Goal: Information Seeking & Learning: Learn about a topic

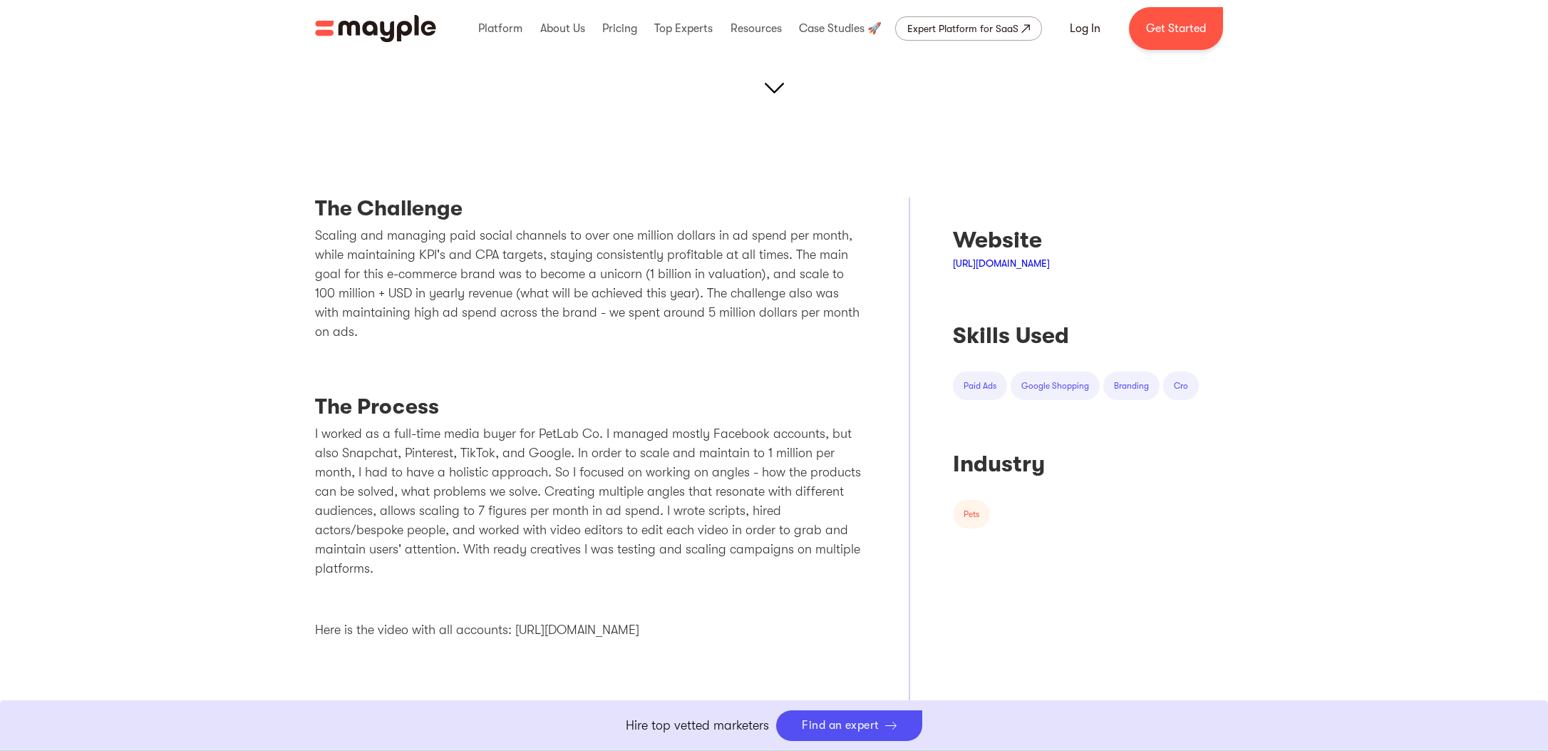
scroll to position [433, 0]
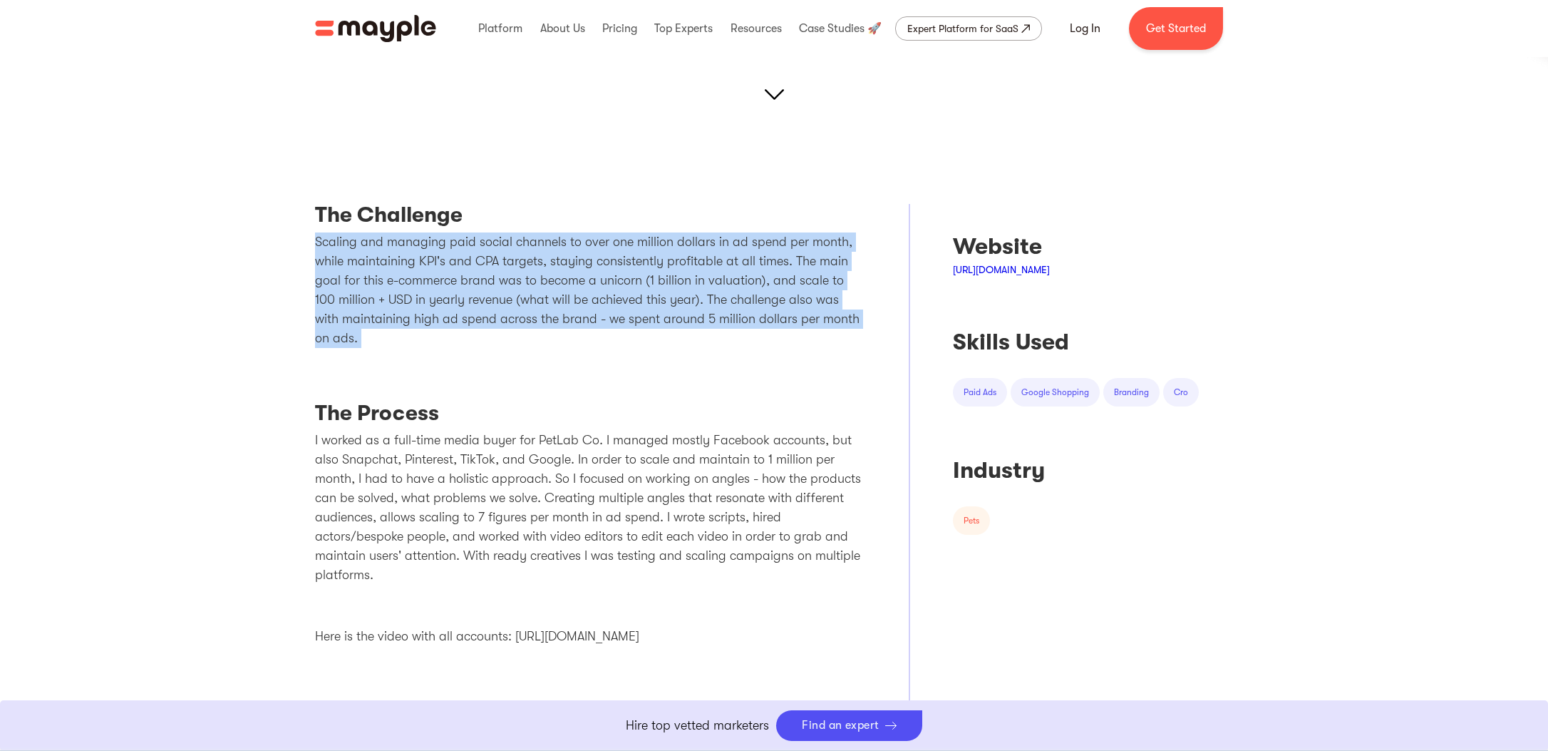
drag, startPoint x: 314, startPoint y: 230, endPoint x: 329, endPoint y: 383, distance: 153.3
click at [329, 382] on div "The Challenge Scaling and managing paid social channels to over one million dol…" at bounding box center [590, 518] width 551 height 629
drag, startPoint x: 400, startPoint y: 376, endPoint x: 374, endPoint y: 242, distance: 136.5
click at [375, 243] on div "The Challenge Scaling and managing paid social channels to over one million dol…" at bounding box center [590, 518] width 551 height 629
drag, startPoint x: 436, startPoint y: 374, endPoint x: 289, endPoint y: 230, distance: 206.2
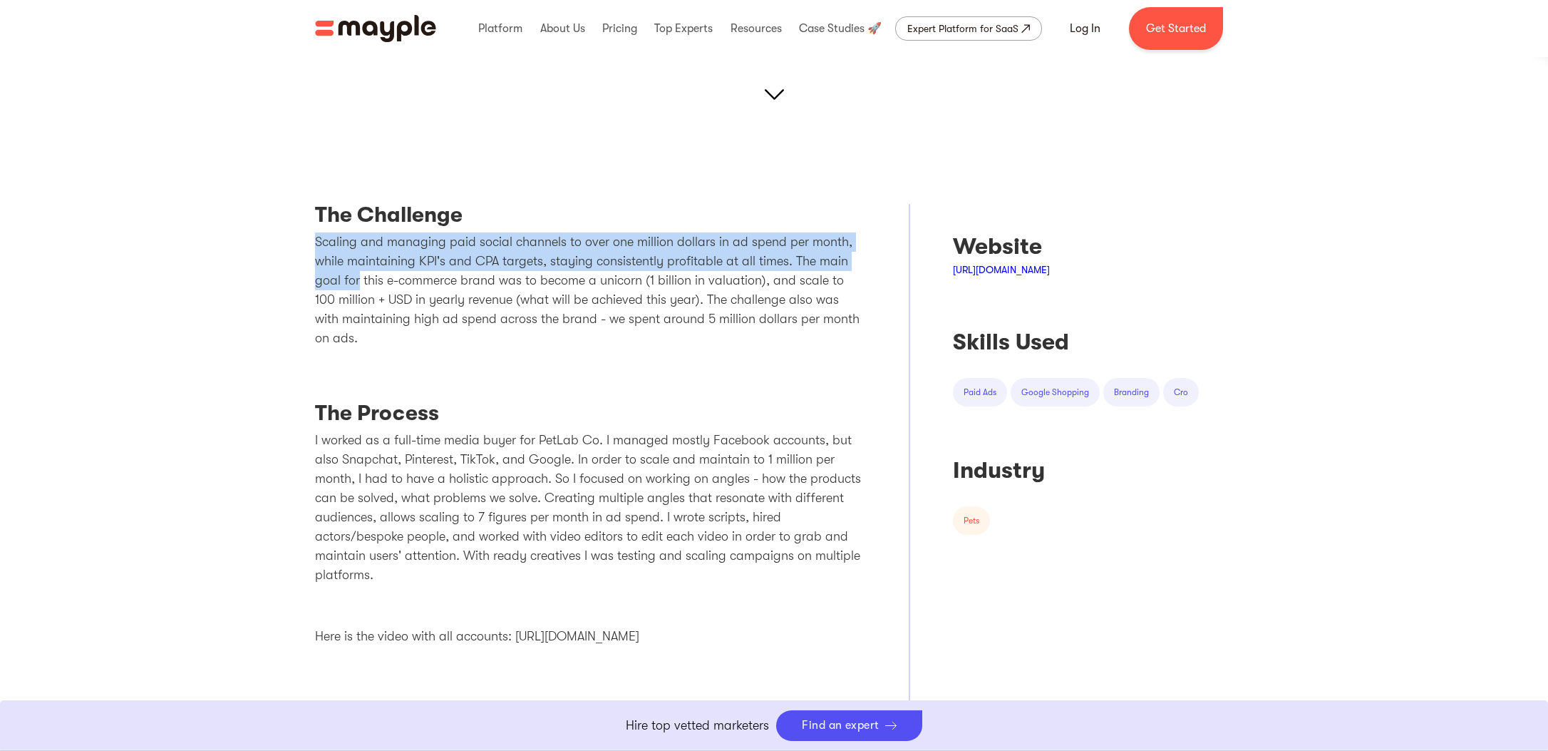
drag, startPoint x: 289, startPoint y: 230, endPoint x: 393, endPoint y: 306, distance: 129.0
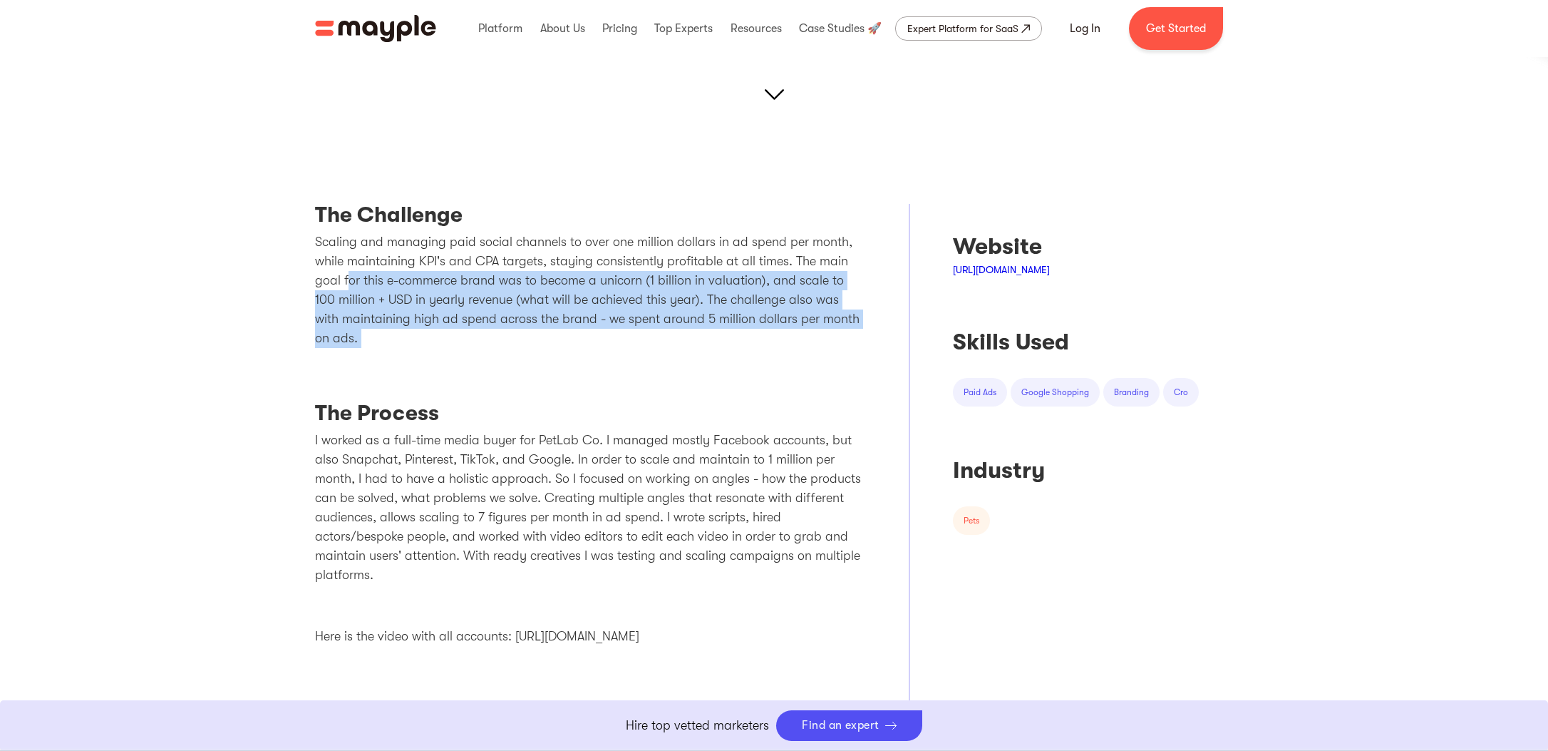
drag, startPoint x: 376, startPoint y: 361, endPoint x: 334, endPoint y: 259, distance: 110.3
click at [341, 271] on div "The Challenge Scaling and managing paid social channels to over one million dol…" at bounding box center [590, 518] width 551 height 629
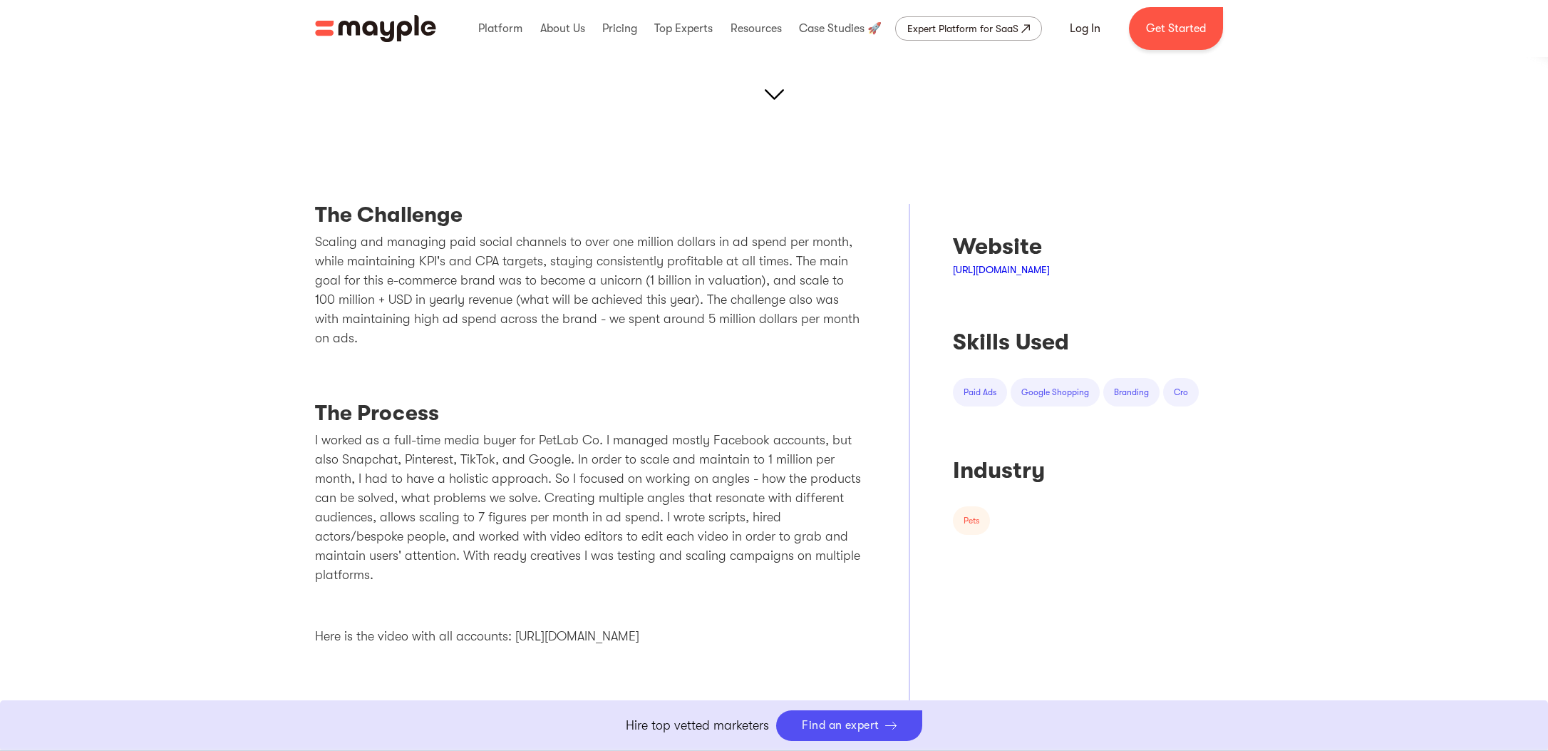
click at [334, 259] on p "Scaling and managing paid social channels to over one million dollars in ad spe…" at bounding box center [590, 289] width 551 height 115
drag, startPoint x: 506, startPoint y: 297, endPoint x: 638, endPoint y: 297, distance: 131.9
click at [636, 297] on p "Scaling and managing paid social channels to over one million dollars in ad spe…" at bounding box center [590, 289] width 551 height 115
drag, startPoint x: 657, startPoint y: 299, endPoint x: 547, endPoint y: 299, distance: 109.1
click at [806, 302] on p "Scaling and managing paid social channels to over one million dollars in ad spe…" at bounding box center [590, 289] width 551 height 115
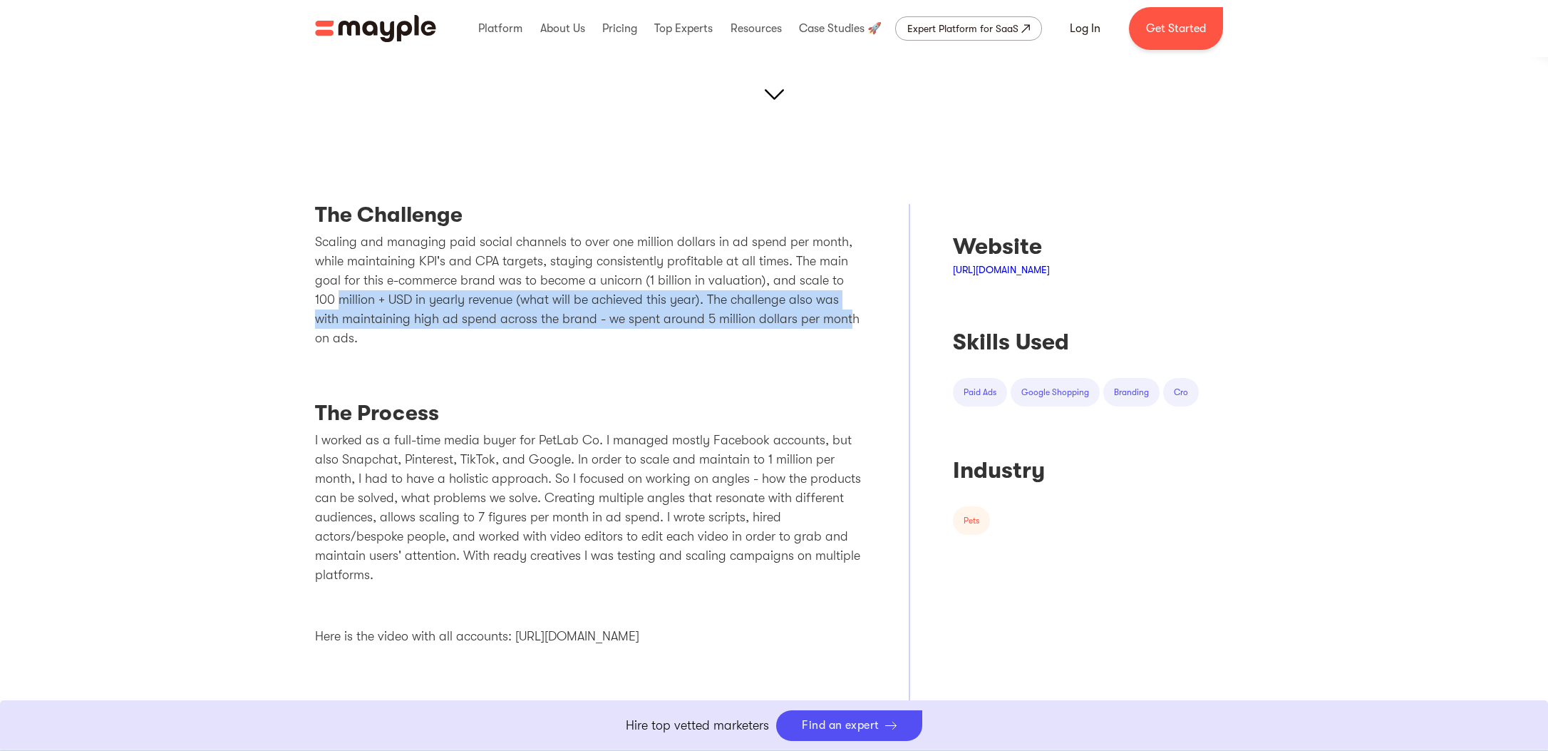
drag, startPoint x: 547, startPoint y: 299, endPoint x: 279, endPoint y: 299, distance: 268.7
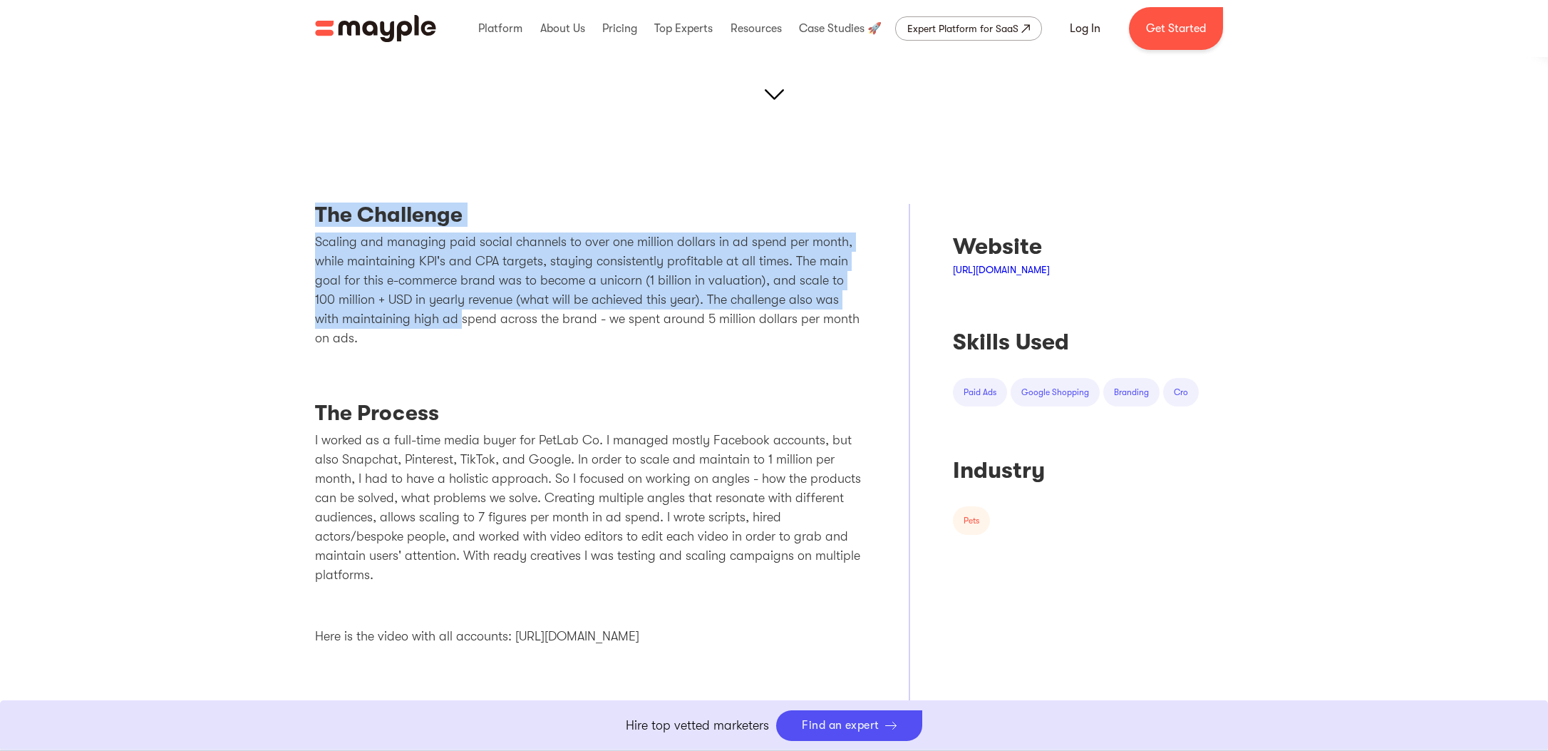
drag, startPoint x: 306, startPoint y: 194, endPoint x: 462, endPoint y: 342, distance: 215.3
drag, startPoint x: 407, startPoint y: 337, endPoint x: 336, endPoint y: 186, distance: 167.1
click at [339, 193] on div "The Challenge Scaling and managing paid social channels to over one million dol…" at bounding box center [590, 490] width 551 height 686
click at [336, 186] on div "The Challenge Scaling and managing paid social channels to over one million dol…" at bounding box center [590, 490] width 551 height 686
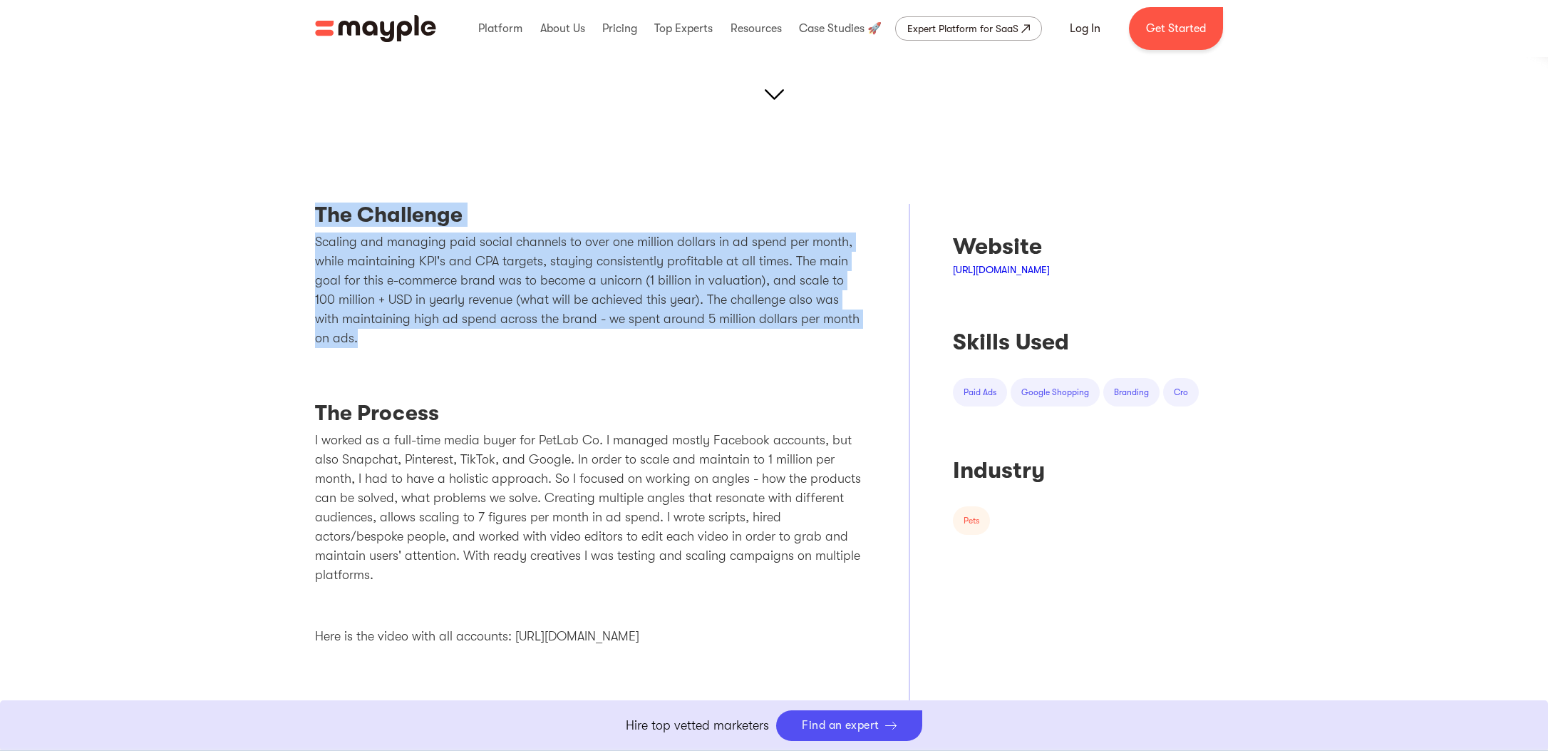
drag, startPoint x: 319, startPoint y: 190, endPoint x: 576, endPoint y: 361, distance: 308.8
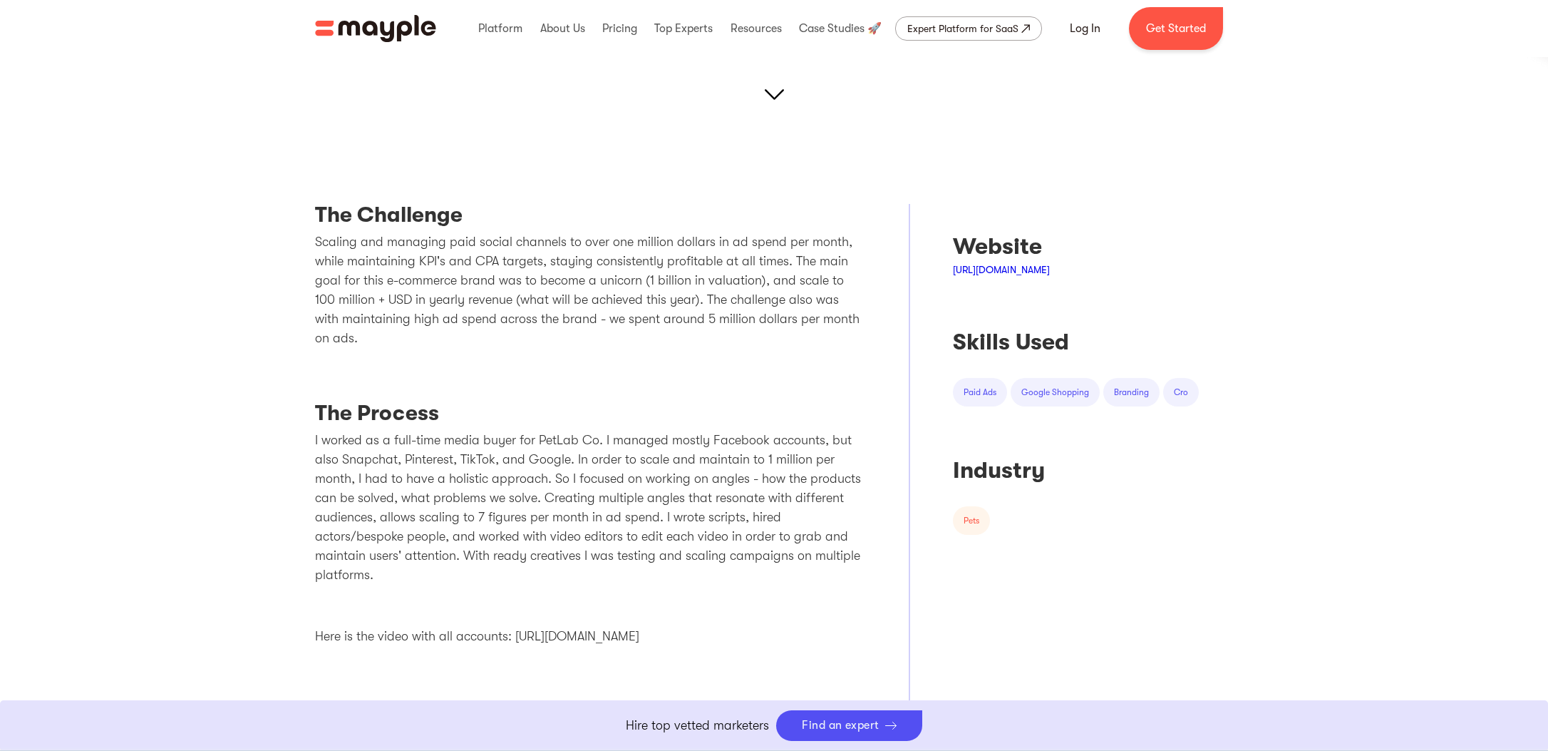
click at [724, 361] on div "The Challenge Scaling and managing paid social channels to over one million dol…" at bounding box center [590, 518] width 551 height 629
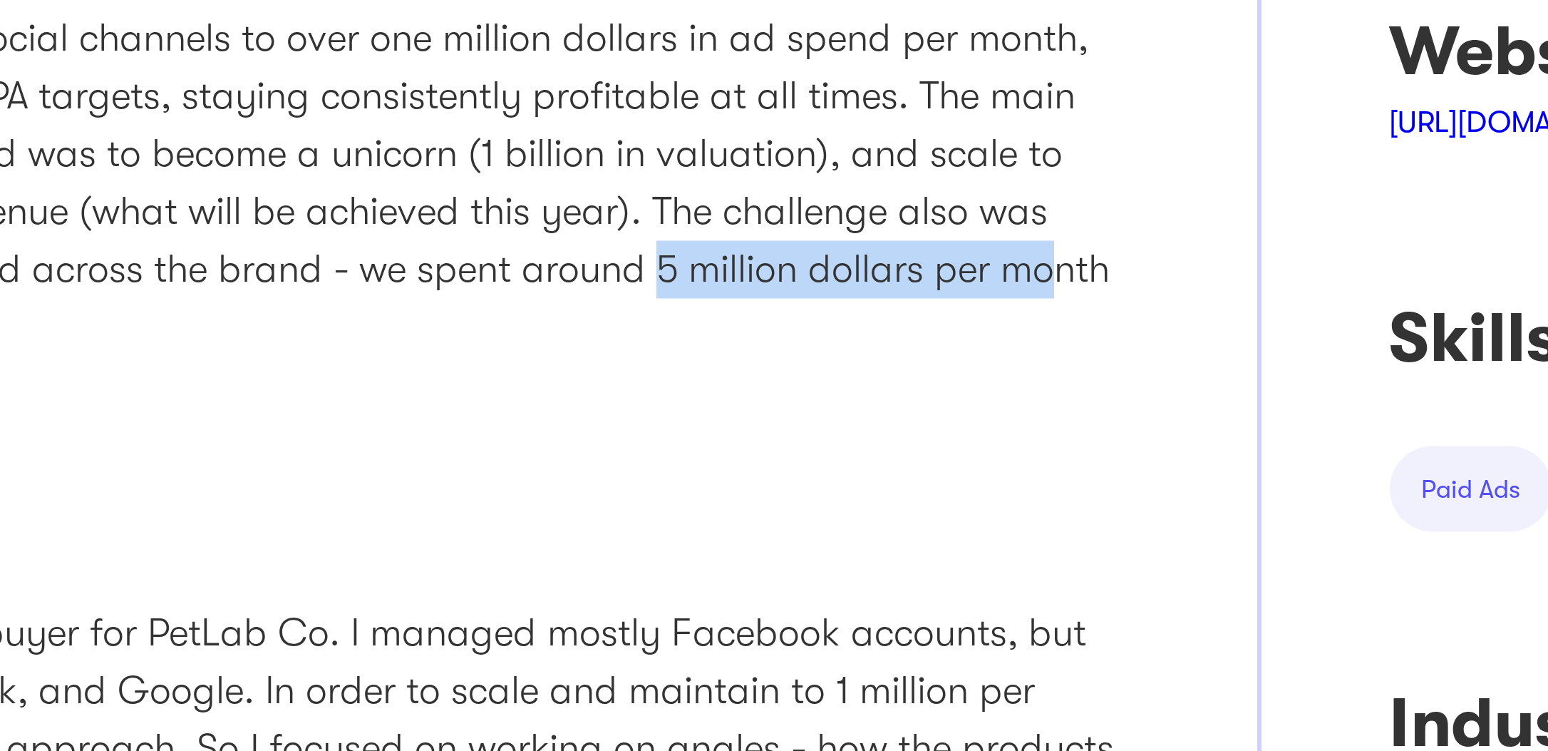
drag, startPoint x: 676, startPoint y: 317, endPoint x: 811, endPoint y: 329, distance: 135.2
click at [811, 329] on p "Scaling and managing paid social channels to over one million dollars in ad spe…" at bounding box center [590, 289] width 551 height 115
click at [791, 334] on p "Scaling and managing paid social channels to over one million dollars in ad spe…" at bounding box center [590, 289] width 551 height 115
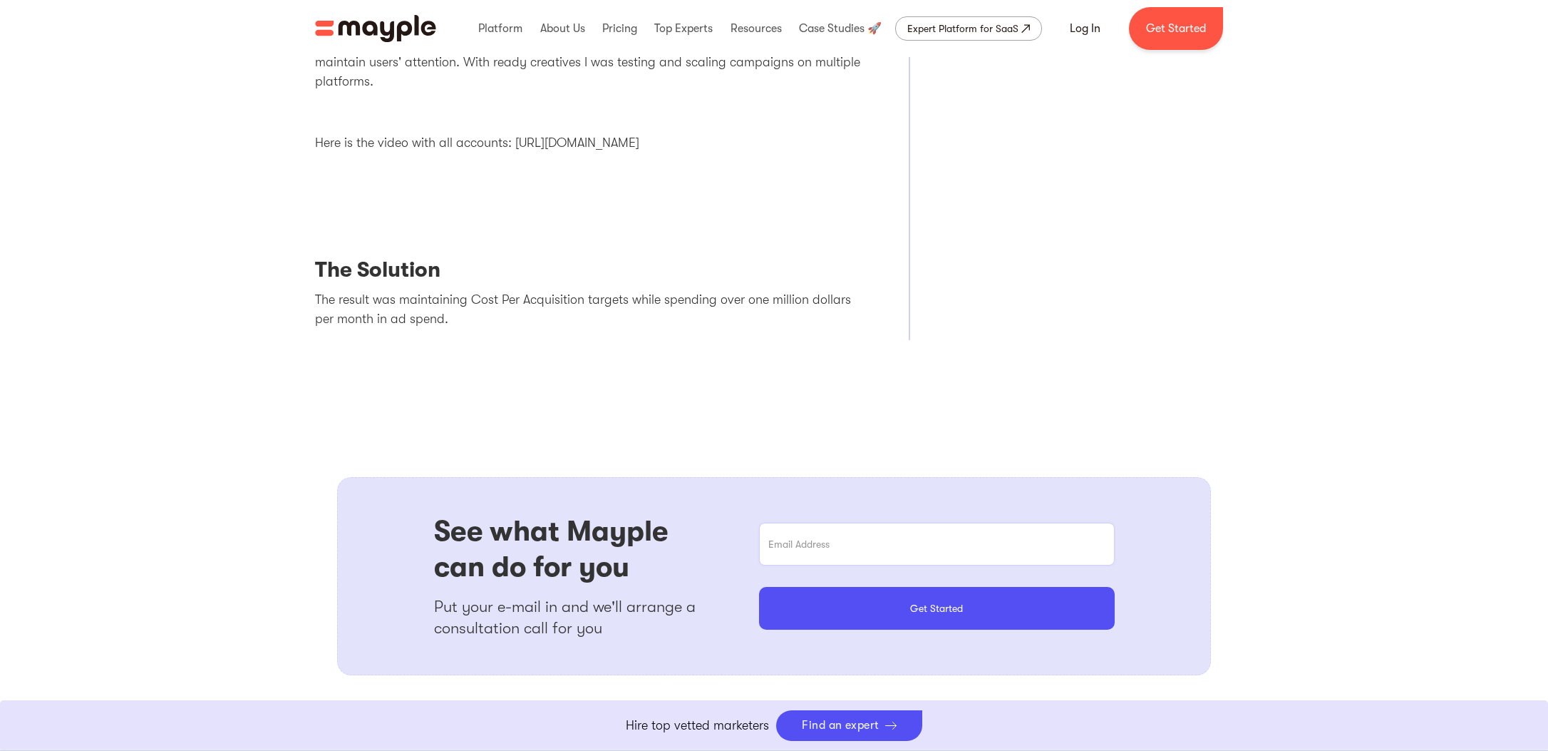
scroll to position [989, 0]
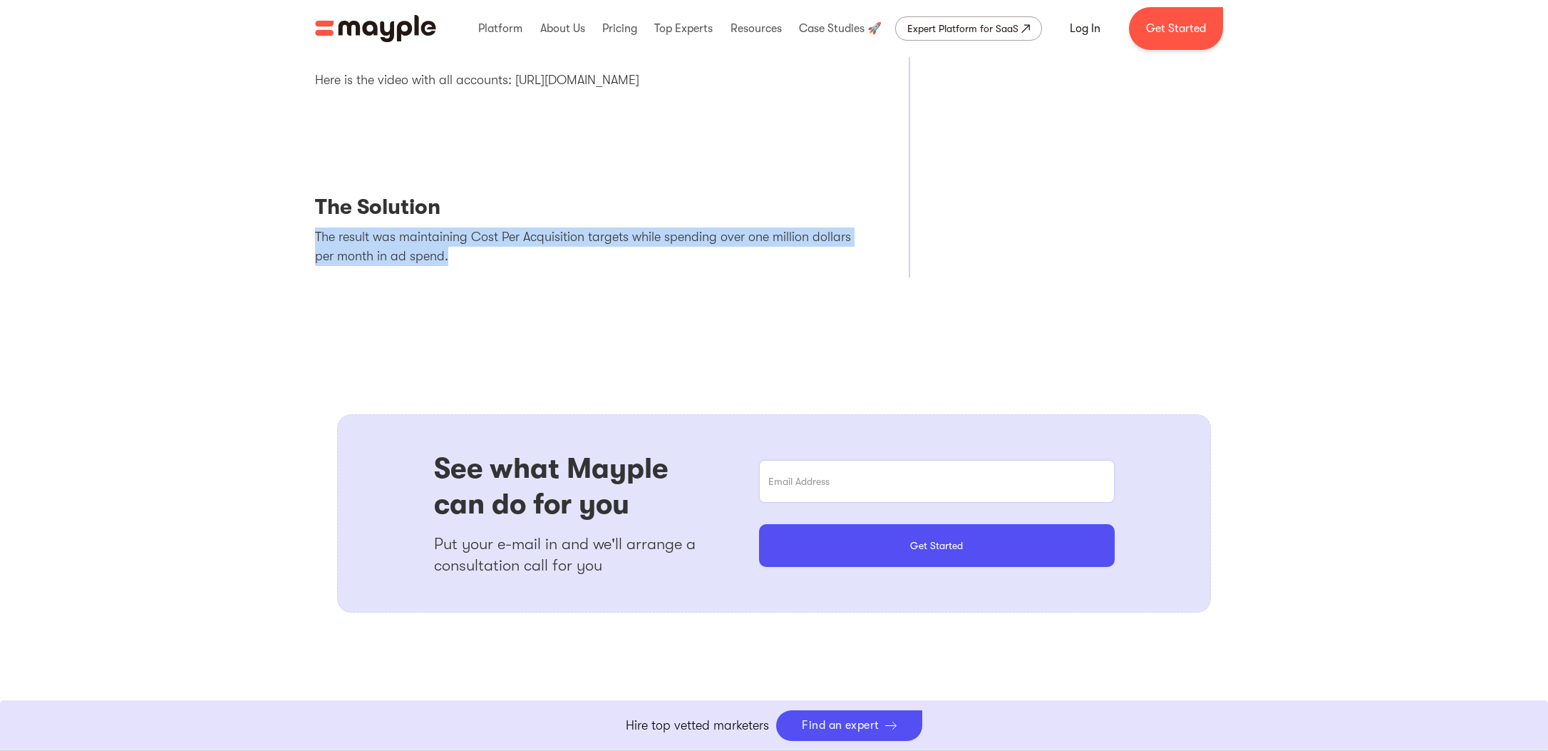
drag, startPoint x: 304, startPoint y: 226, endPoint x: 316, endPoint y: 277, distance: 52.0
click at [316, 277] on div "The Challenge Scaling and managing paid social channels to over one million dol…" at bounding box center [774, 343] width 941 height 1504
drag, startPoint x: 561, startPoint y: 286, endPoint x: 561, endPoint y: 188, distance: 97.7
click at [561, 190] on div "The Challenge Scaling and managing paid social channels to over one million dol…" at bounding box center [774, 343] width 941 height 1504
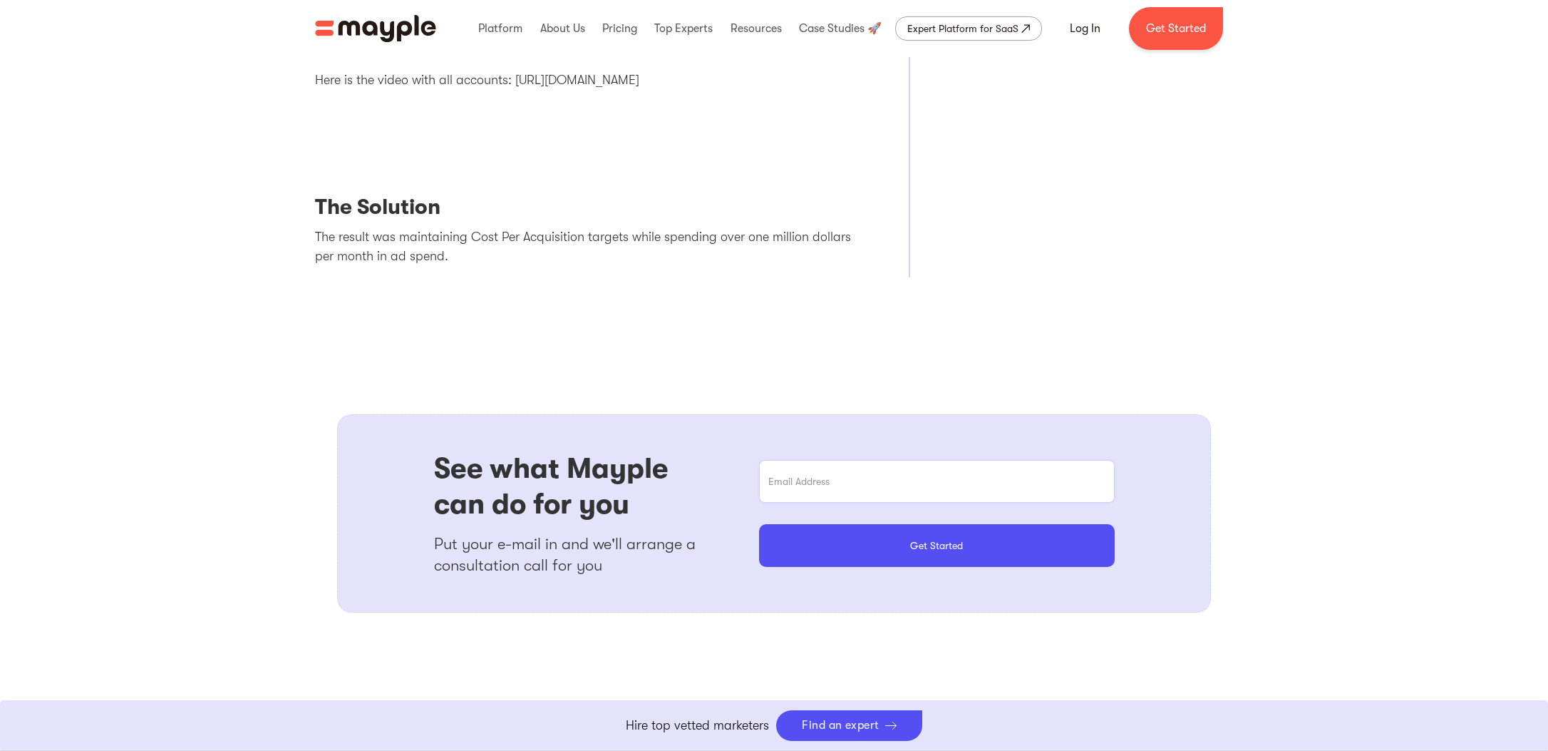
click at [586, 305] on div "The Challenge Scaling and managing paid social channels to over one million dol…" at bounding box center [774, 343] width 941 height 1504
